Goal: Task Accomplishment & Management: Complete application form

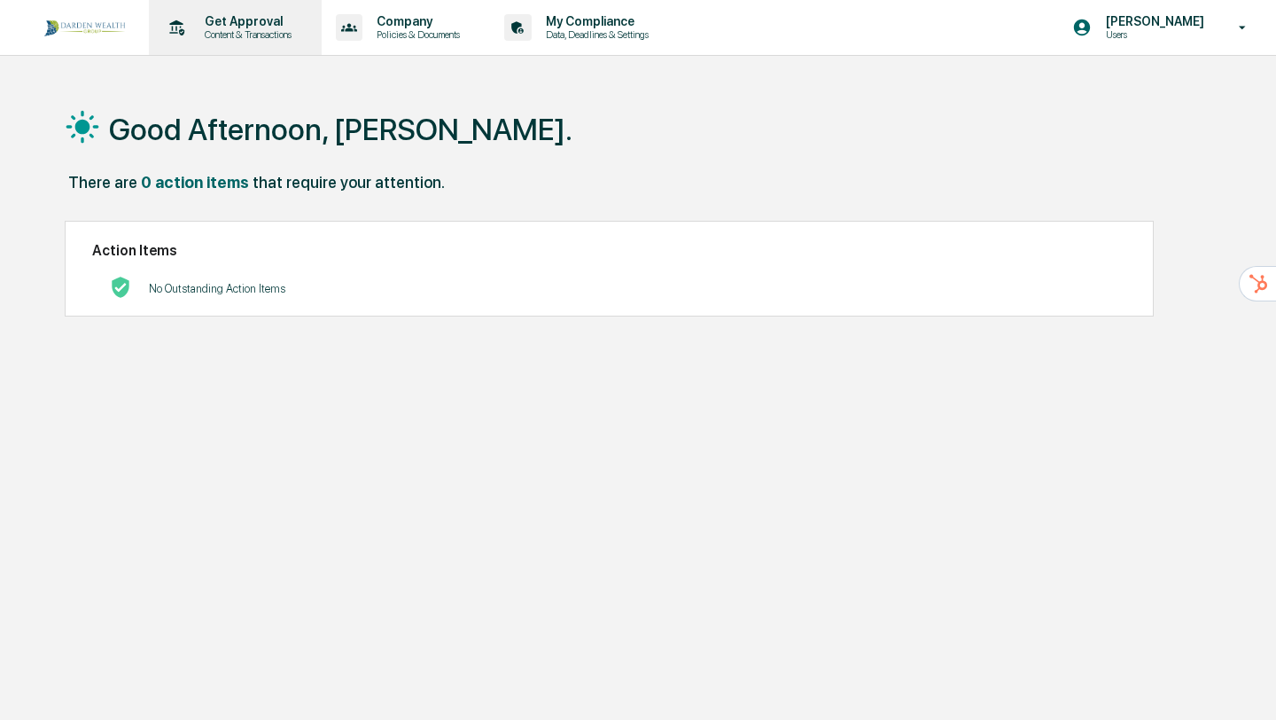
click at [249, 33] on p "Content & Transactions" at bounding box center [246, 34] width 110 height 12
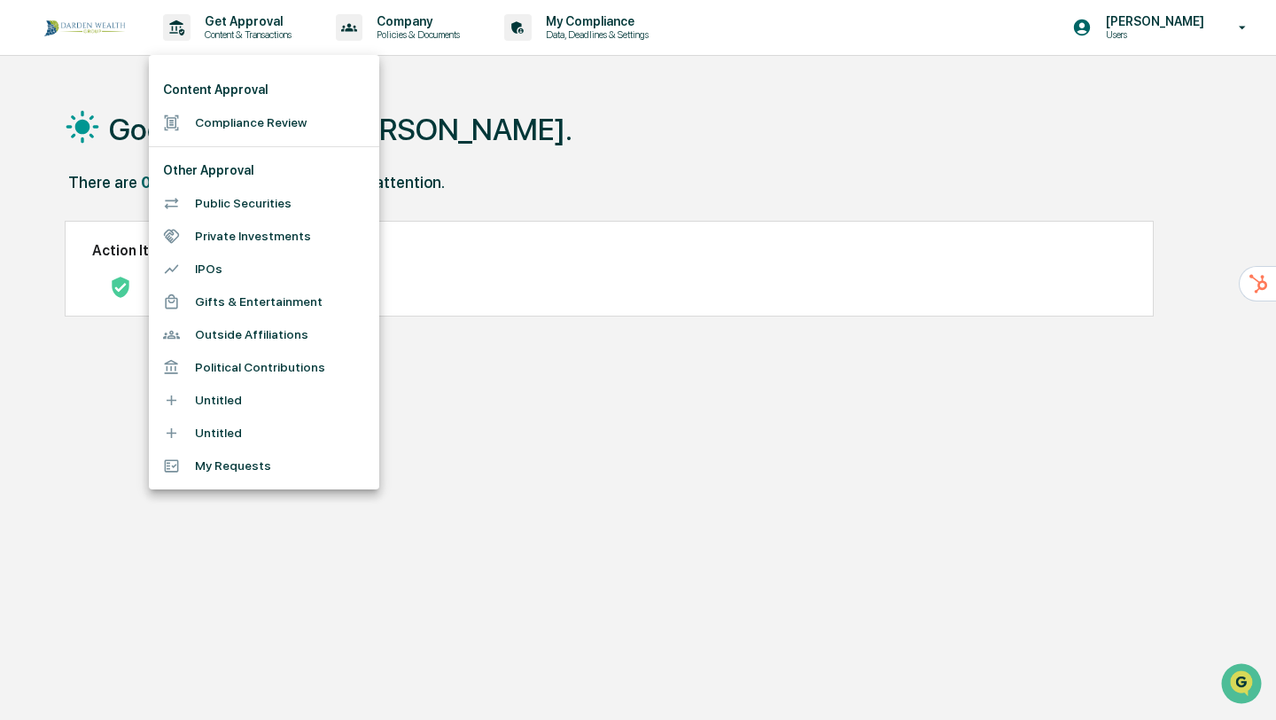
click at [231, 131] on li "Compliance Review" at bounding box center [264, 122] width 230 height 33
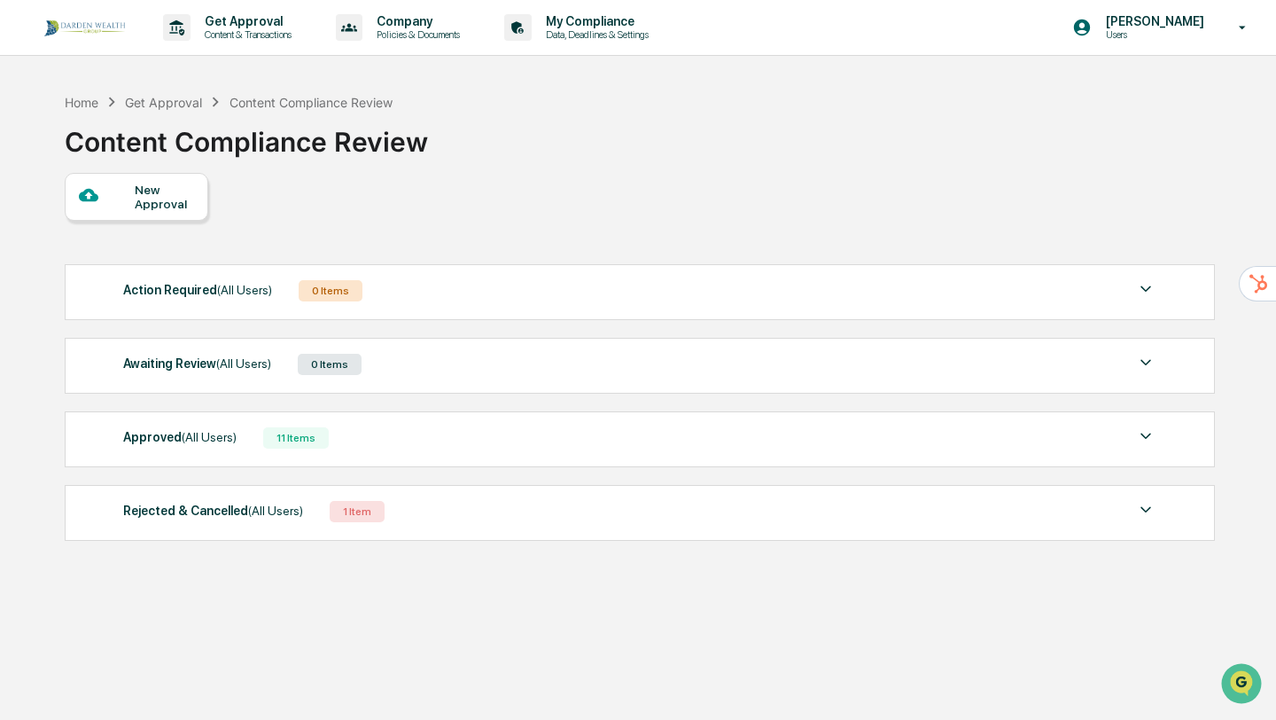
click at [169, 183] on div "New Approval" at bounding box center [164, 197] width 59 height 28
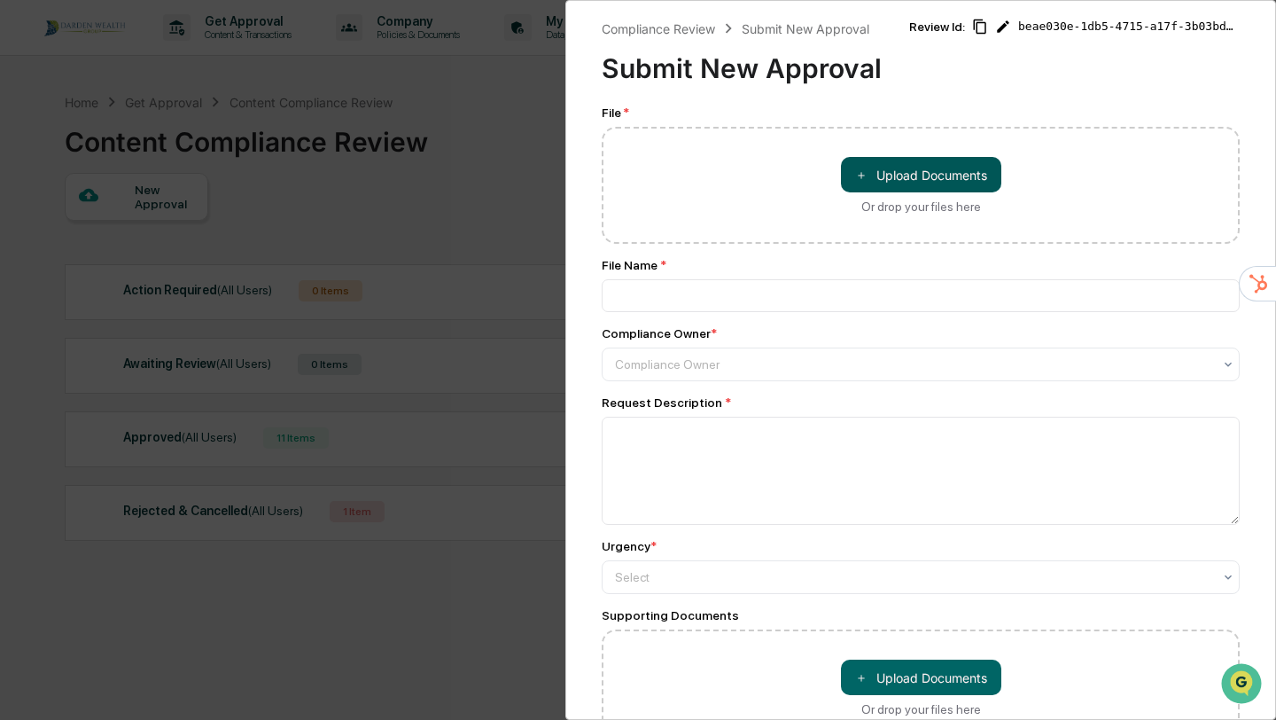
click at [865, 175] on span "＋" at bounding box center [861, 175] width 12 height 17
type input "**********"
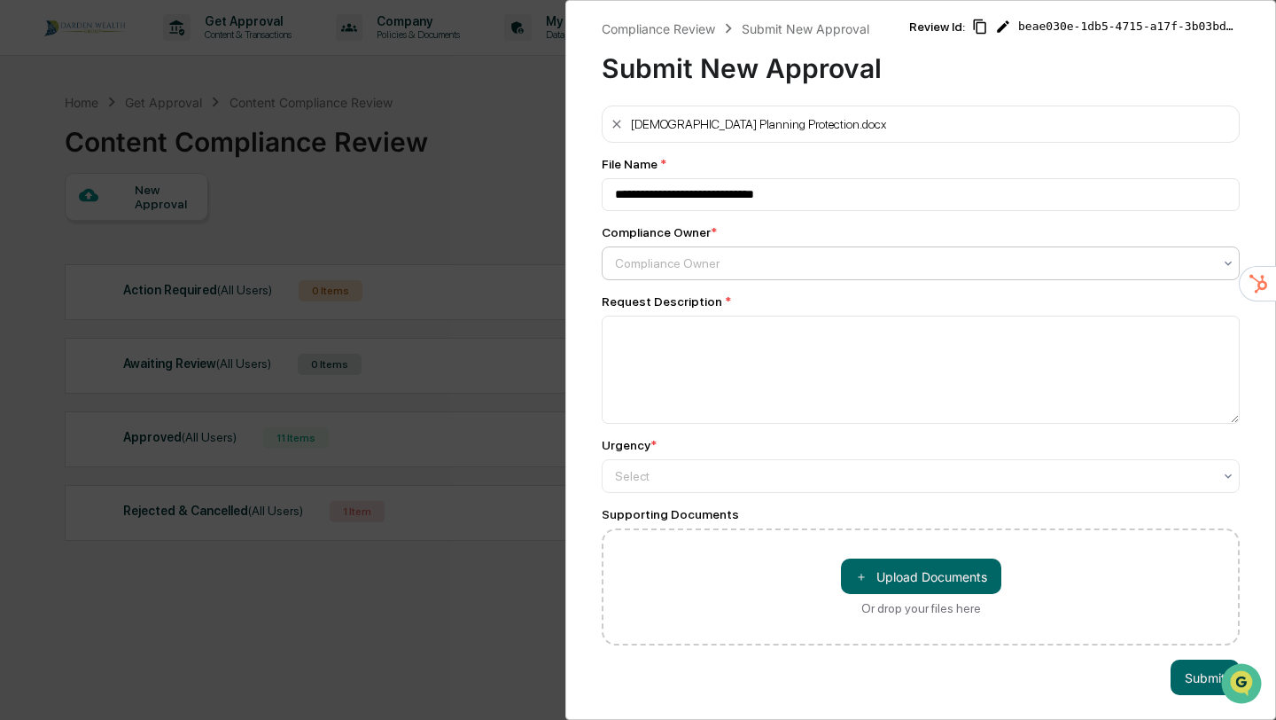
click at [693, 252] on div "Compliance Owner" at bounding box center [913, 263] width 615 height 25
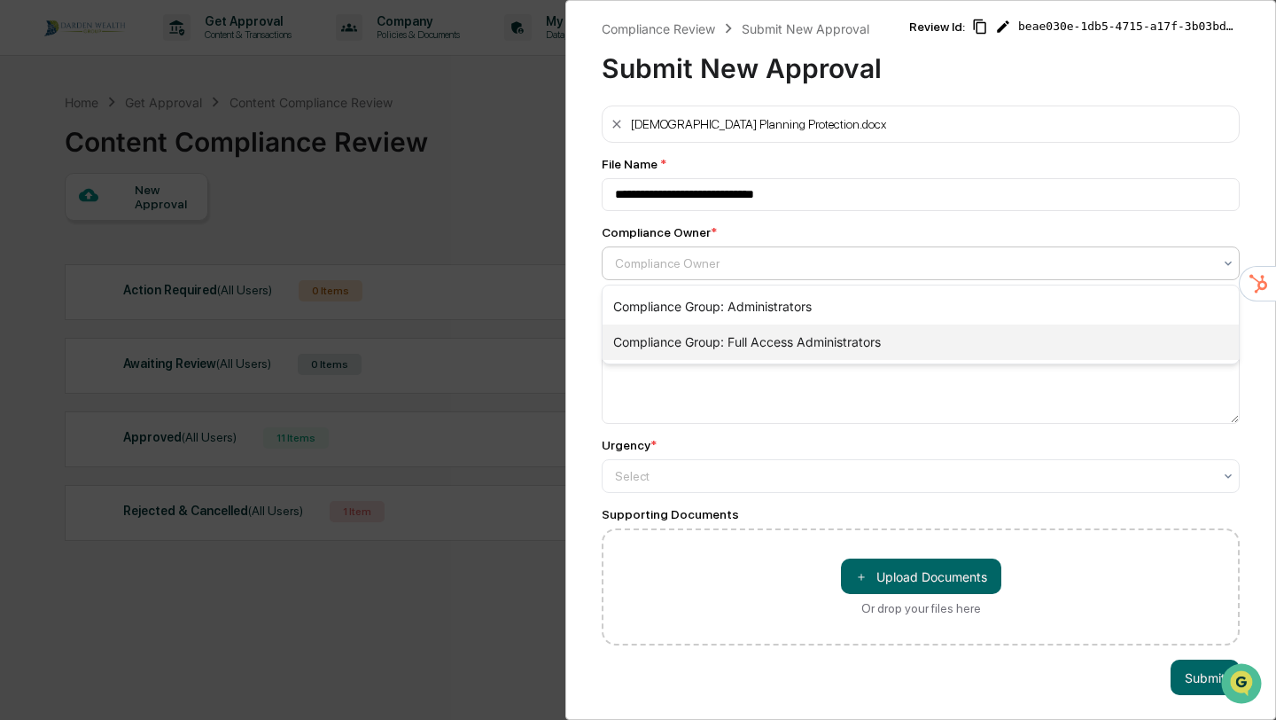
click at [685, 353] on div "Compliance Group: Full Access Administrators" at bounding box center [921, 341] width 636 height 35
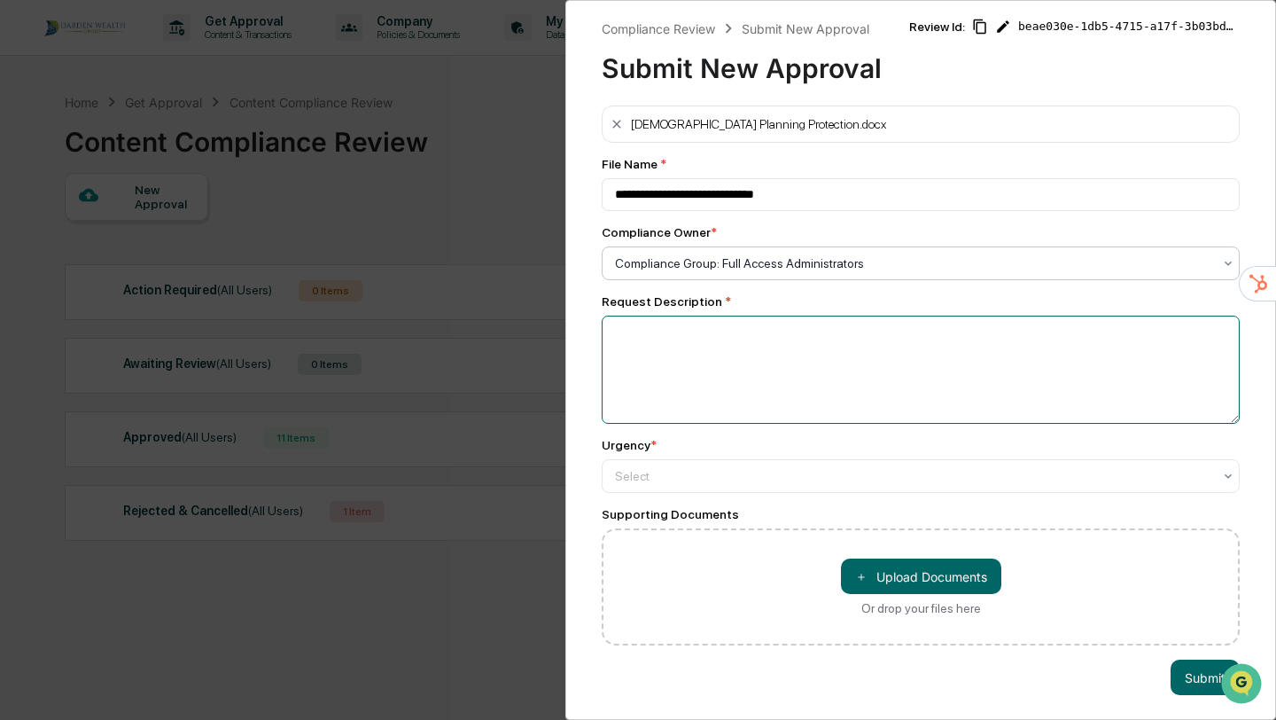
click at [722, 341] on textarea at bounding box center [921, 370] width 638 height 108
drag, startPoint x: 743, startPoint y: 334, endPoint x: 676, endPoint y: 335, distance: 66.5
click at [676, 335] on textarea "**********" at bounding box center [921, 370] width 638 height 108
type textarea "**********"
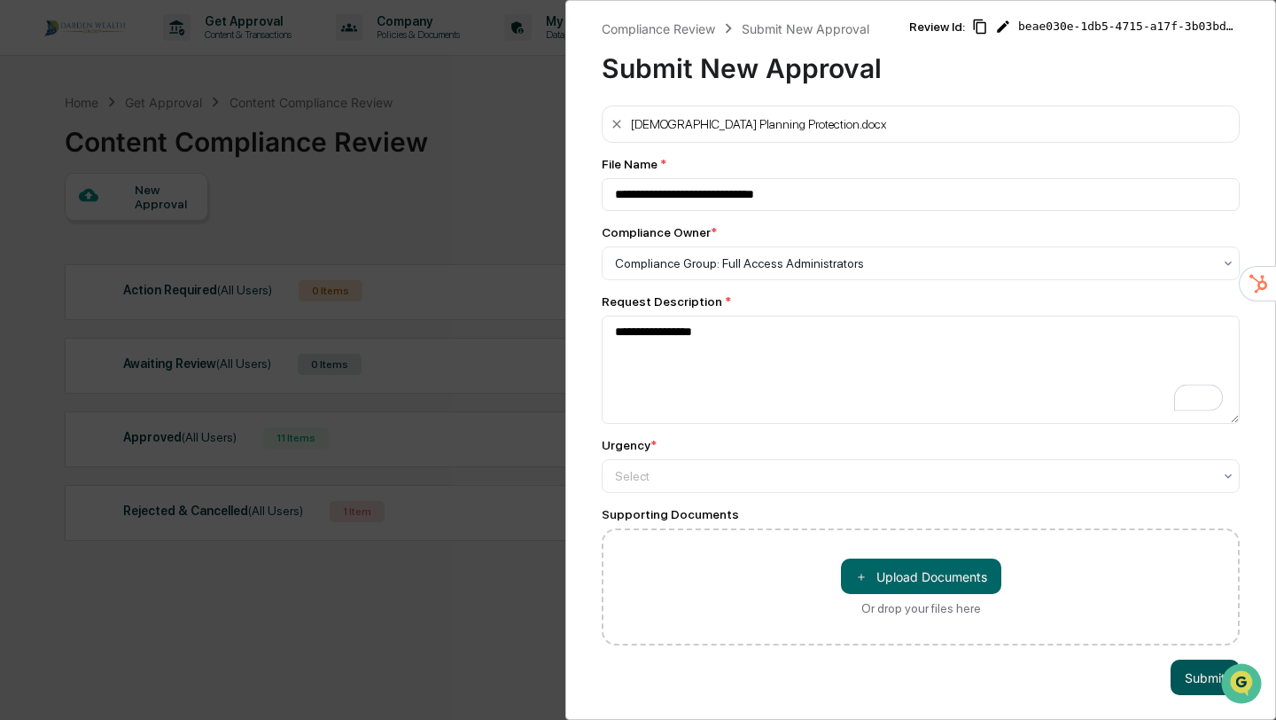
click at [1187, 677] on button "Submit" at bounding box center [1205, 676] width 69 height 35
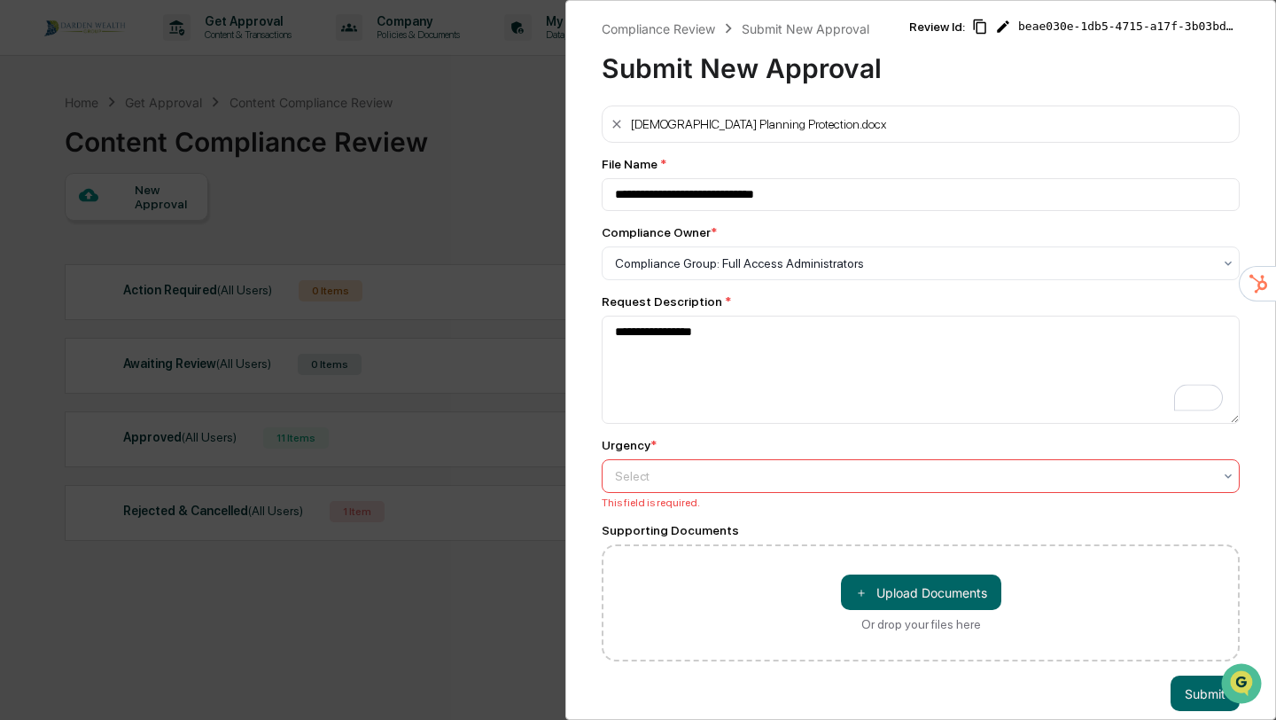
click at [919, 485] on div at bounding box center [913, 476] width 597 height 18
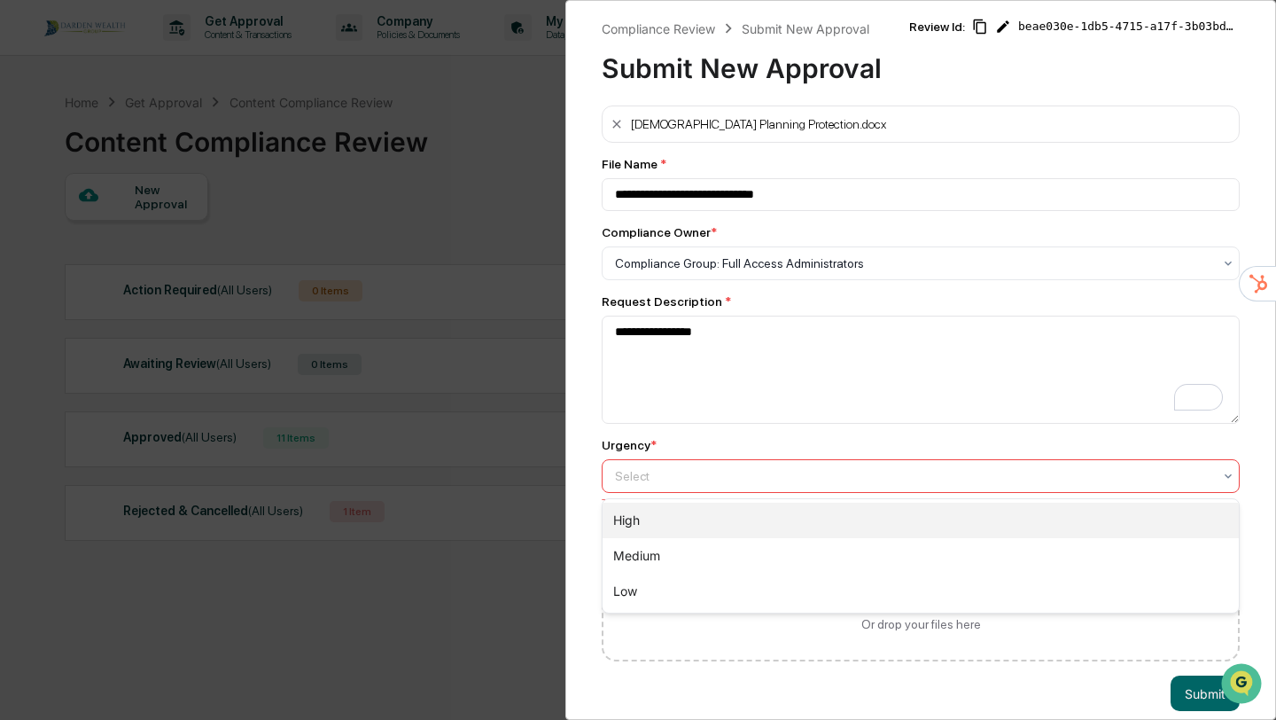
click at [885, 518] on div "High" at bounding box center [921, 520] width 636 height 35
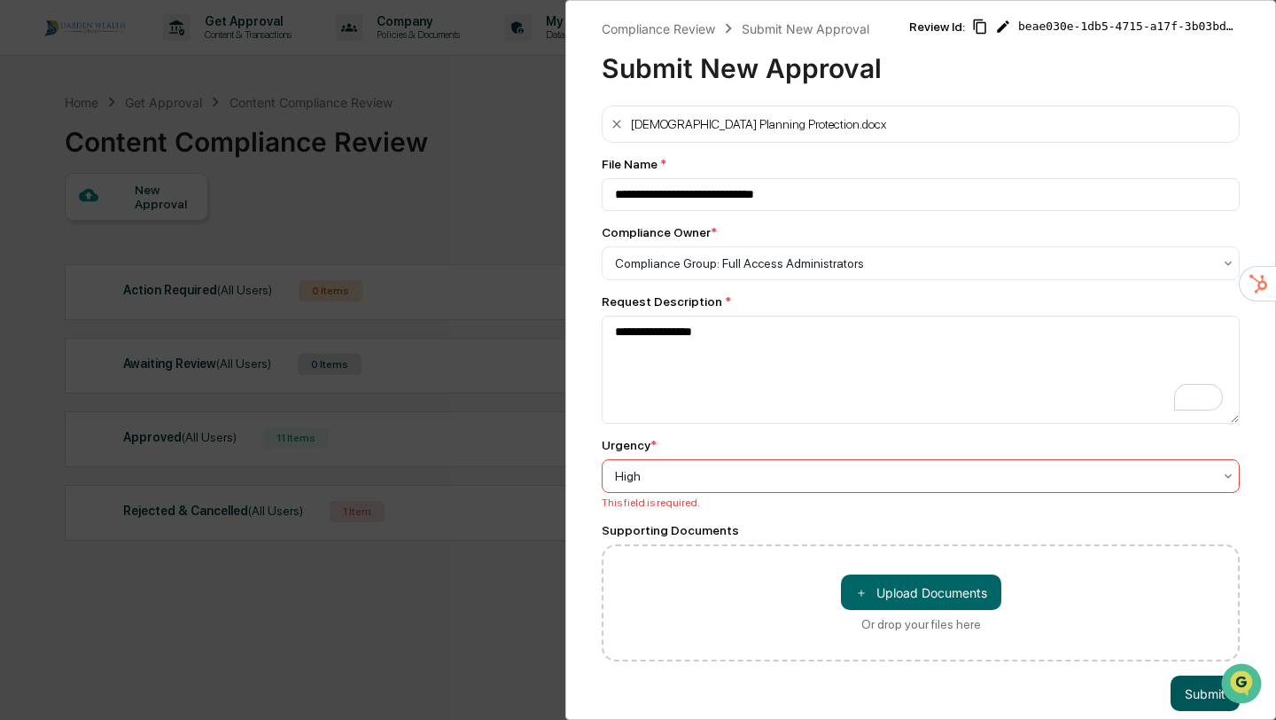
click at [1193, 699] on button "Submit" at bounding box center [1205, 692] width 69 height 35
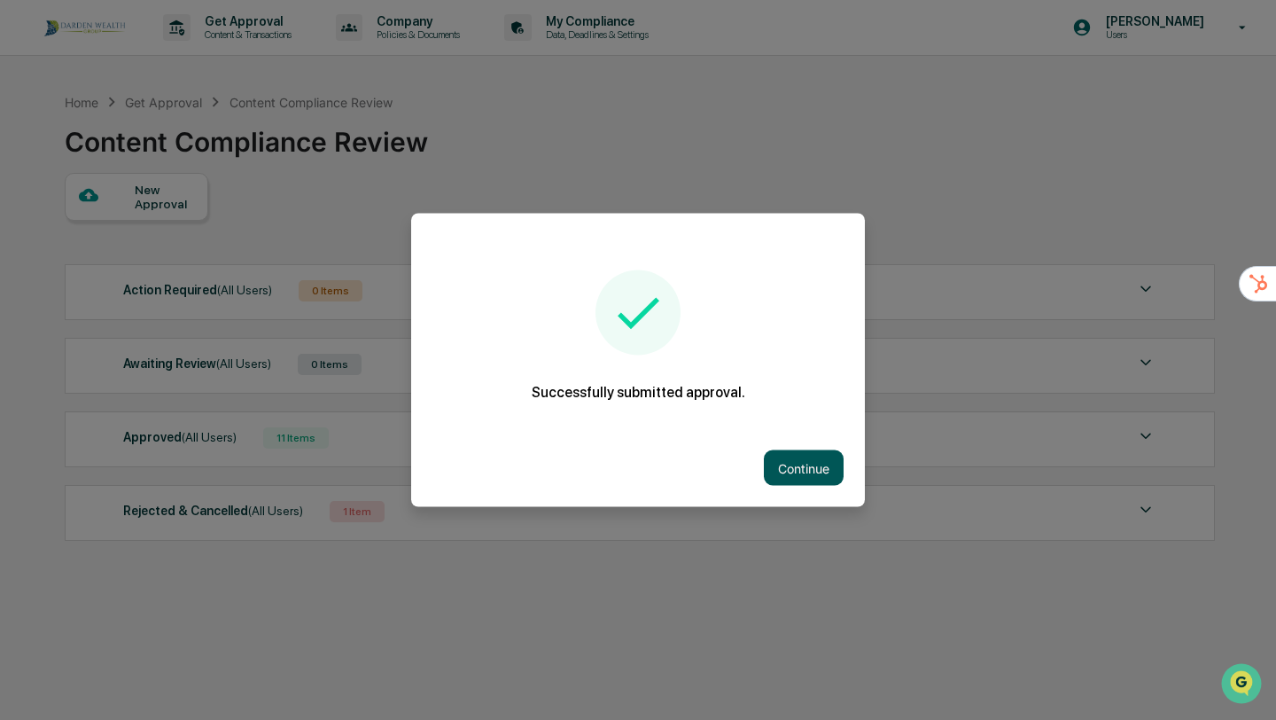
click at [799, 468] on button "Continue" at bounding box center [804, 467] width 80 height 35
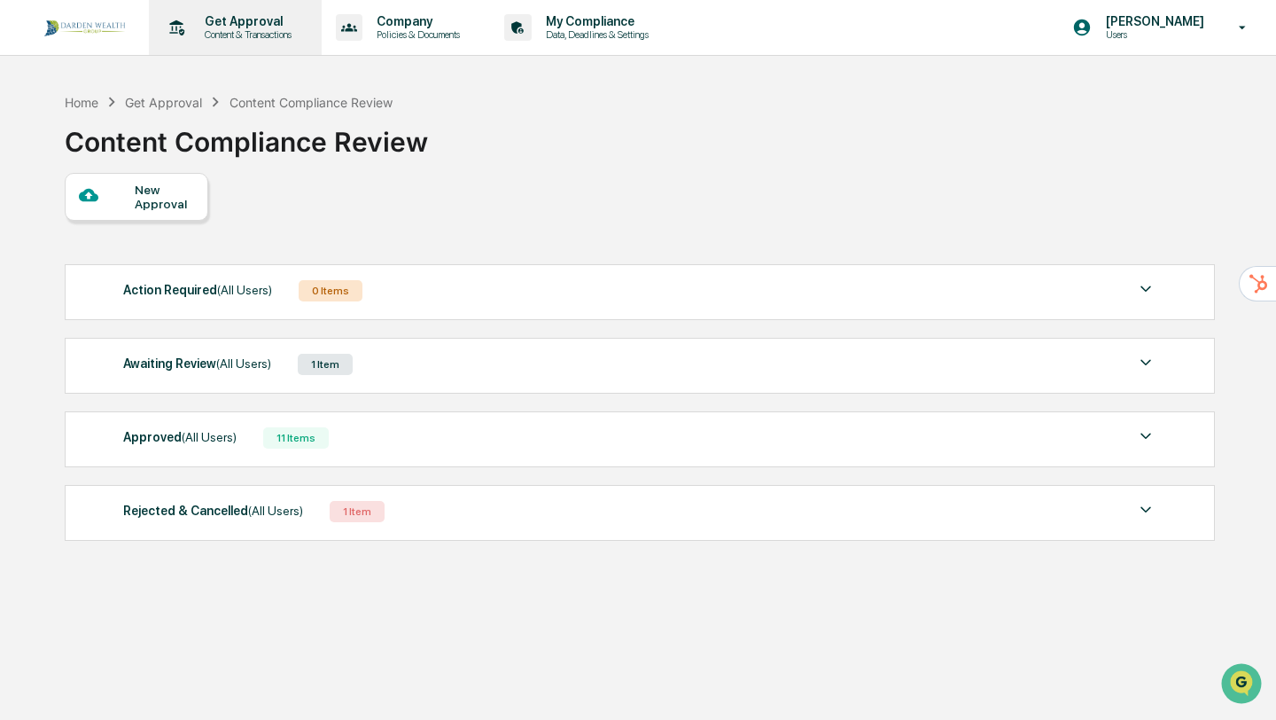
click at [256, 34] on p "Content & Transactions" at bounding box center [246, 34] width 110 height 12
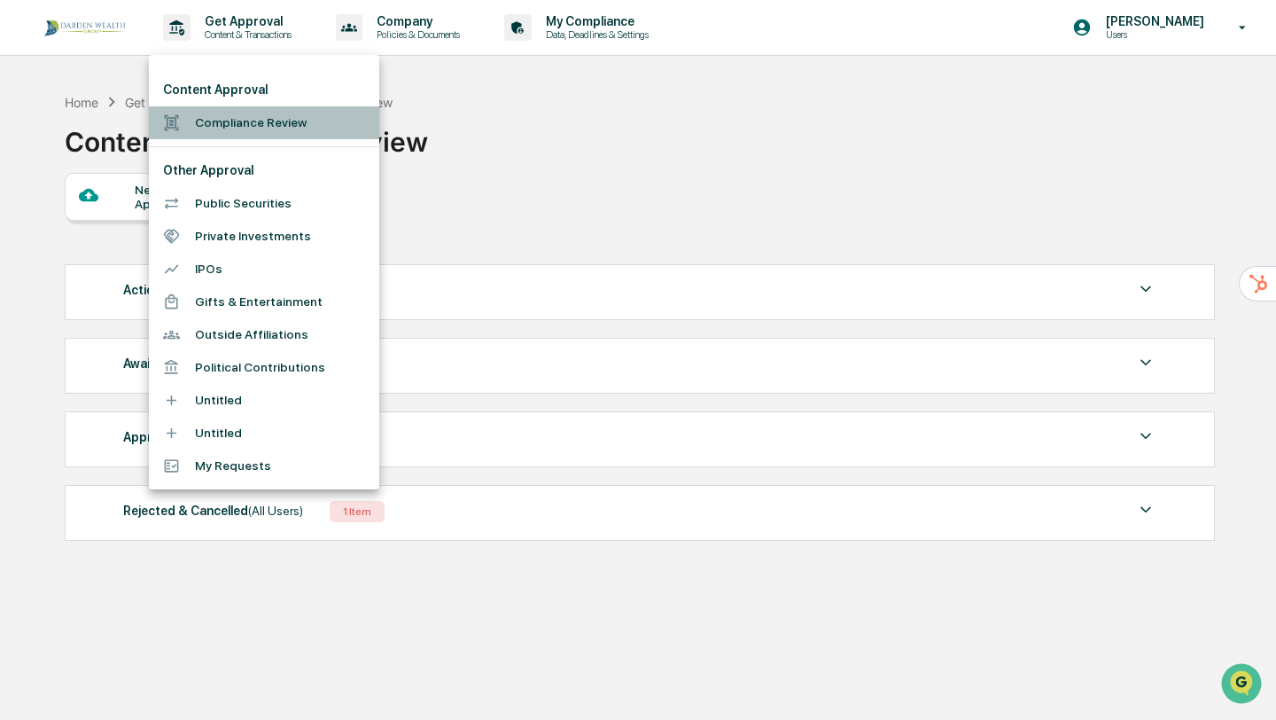
click at [228, 120] on li "Compliance Review" at bounding box center [264, 122] width 230 height 33
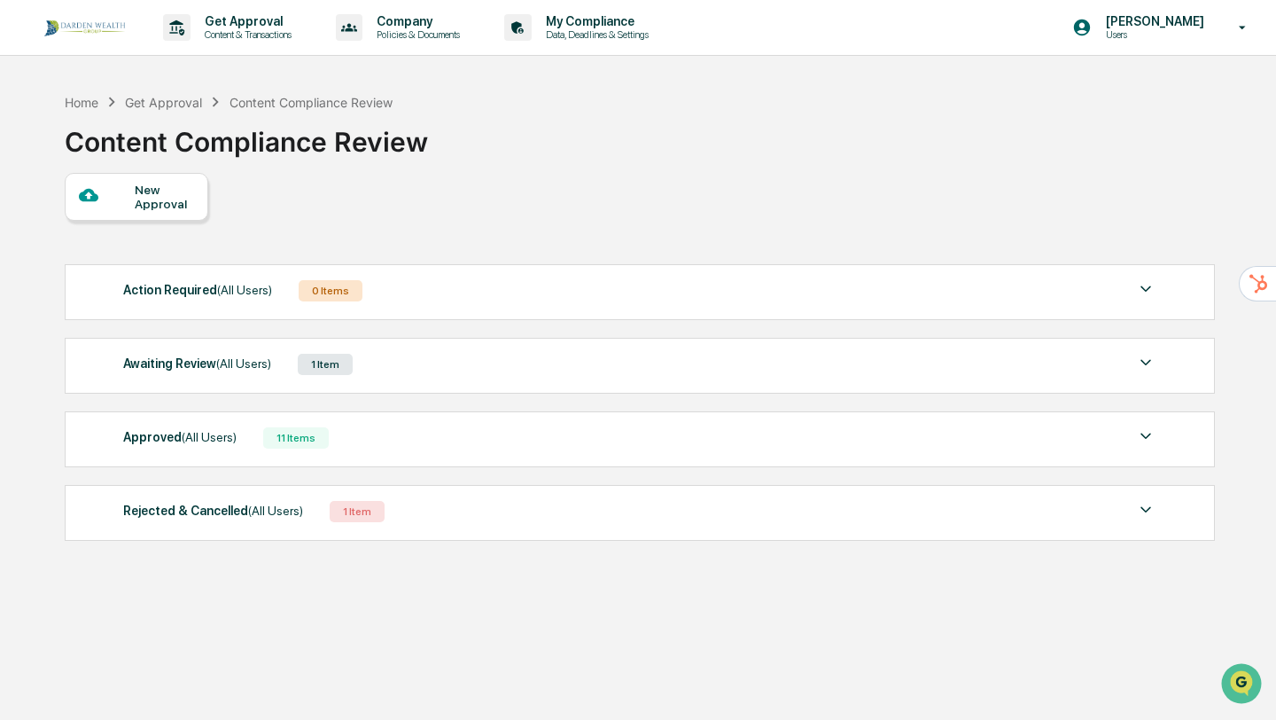
click at [844, 365] on div "Awaiting Review (All Users) 1 Item" at bounding box center [639, 364] width 1033 height 25
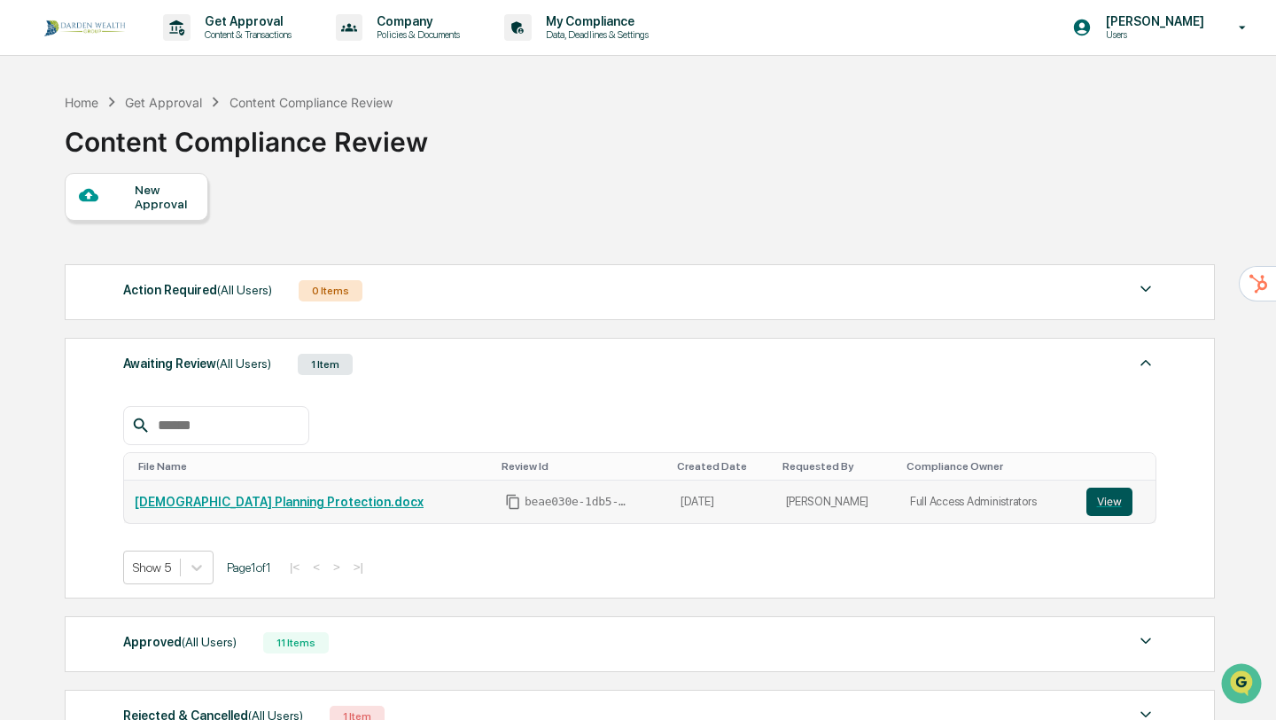
click at [1104, 506] on button "View" at bounding box center [1110, 501] width 46 height 28
